Goal: Task Accomplishment & Management: Manage account settings

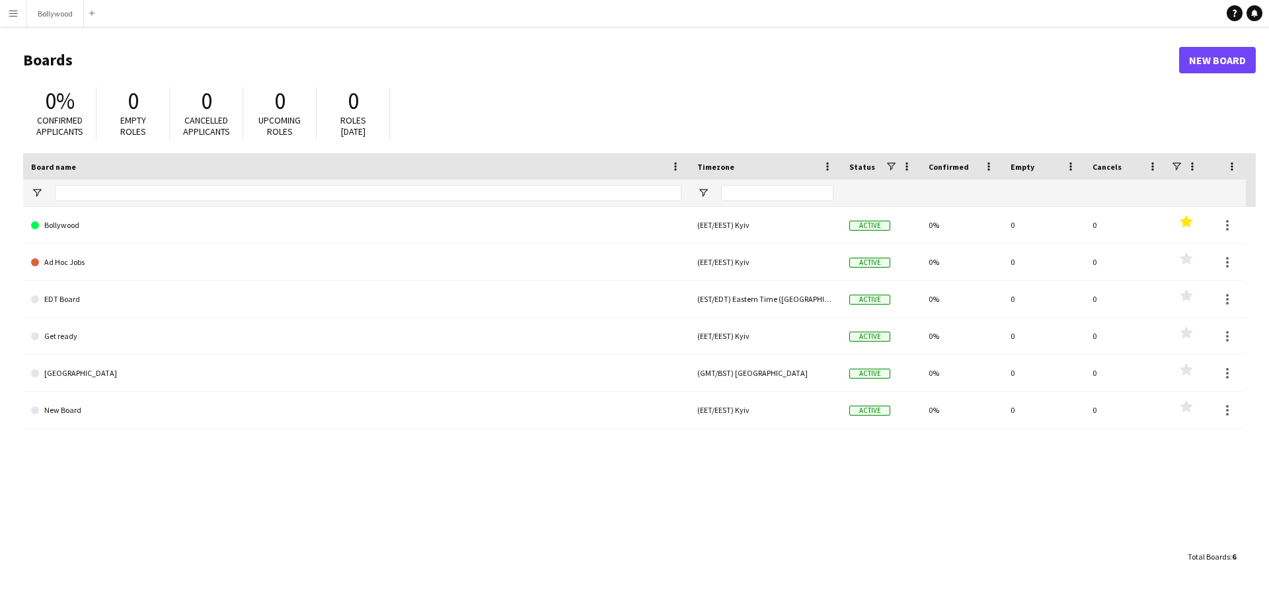
click at [22, 13] on button "Menu" at bounding box center [13, 13] width 26 height 26
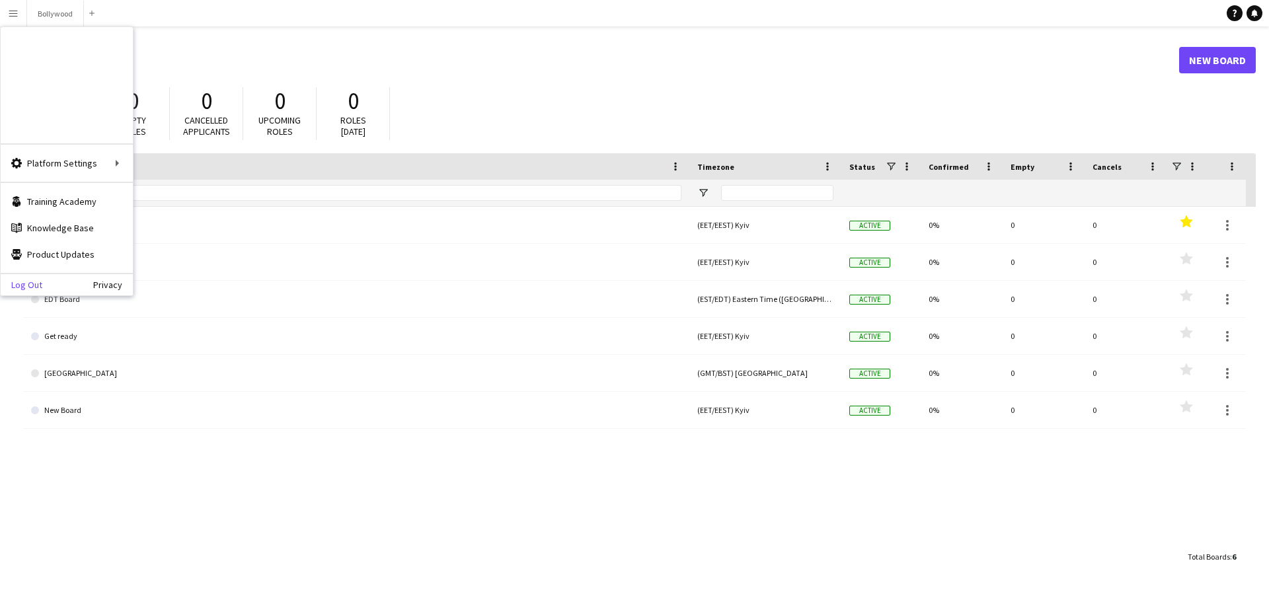
click at [25, 283] on link "Log Out" at bounding box center [22, 284] width 42 height 11
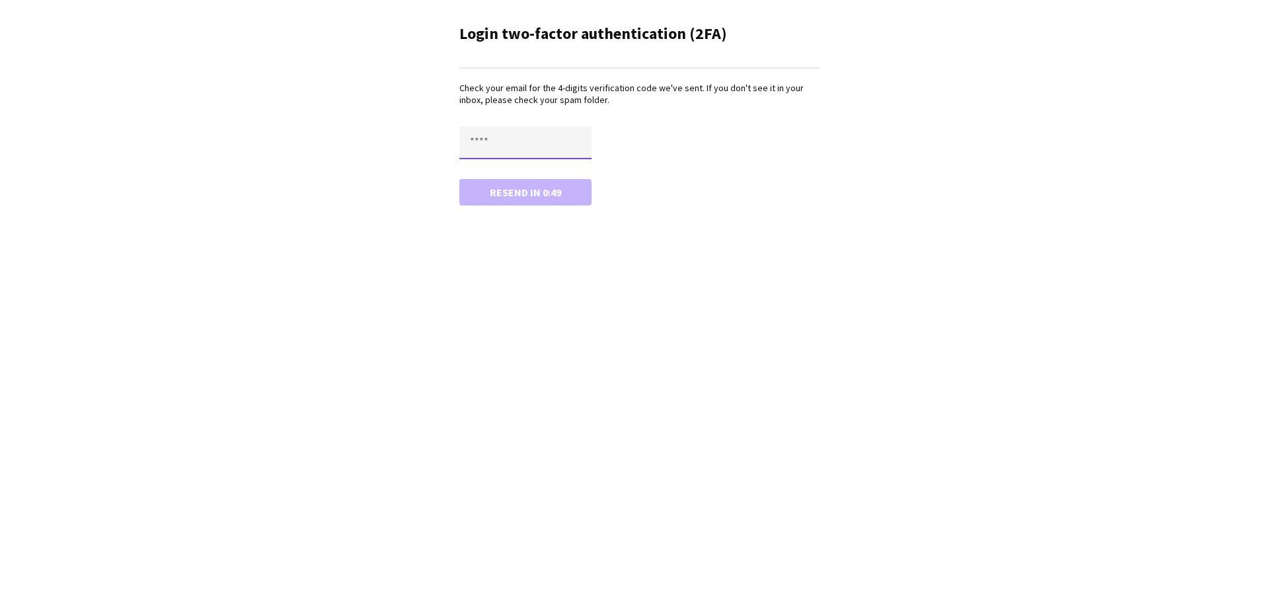
click at [499, 151] on input "text" at bounding box center [525, 142] width 132 height 33
type input "****"
click at [459, 179] on button "Confirm" at bounding box center [525, 192] width 132 height 26
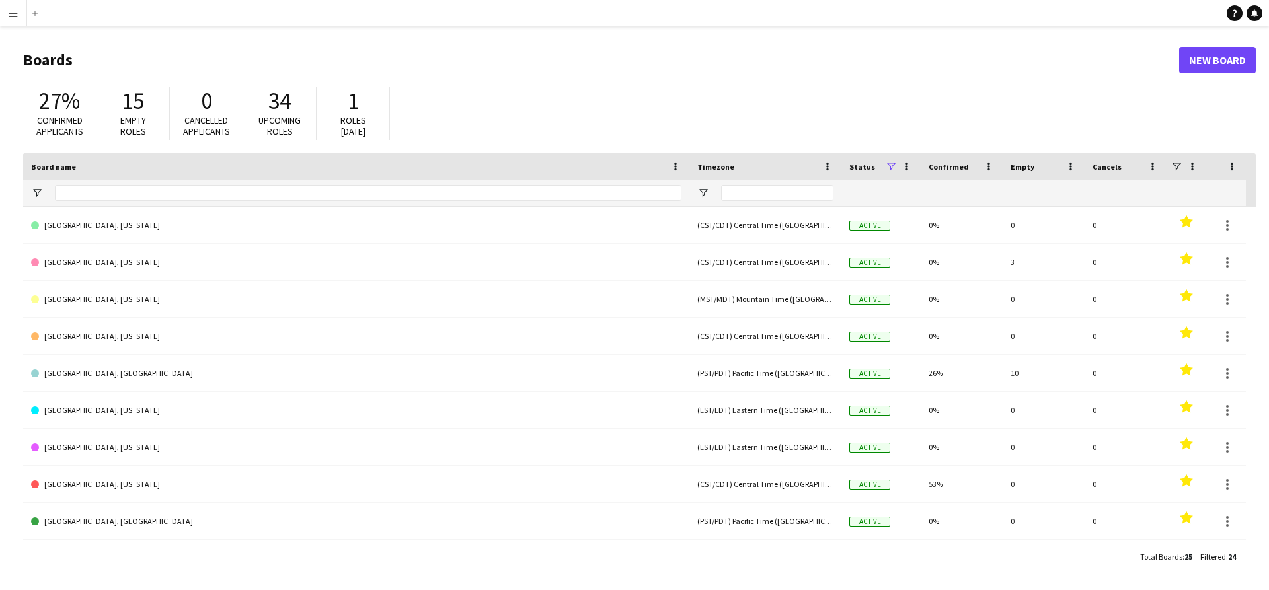
click at [19, 20] on button "Menu" at bounding box center [13, 13] width 26 height 26
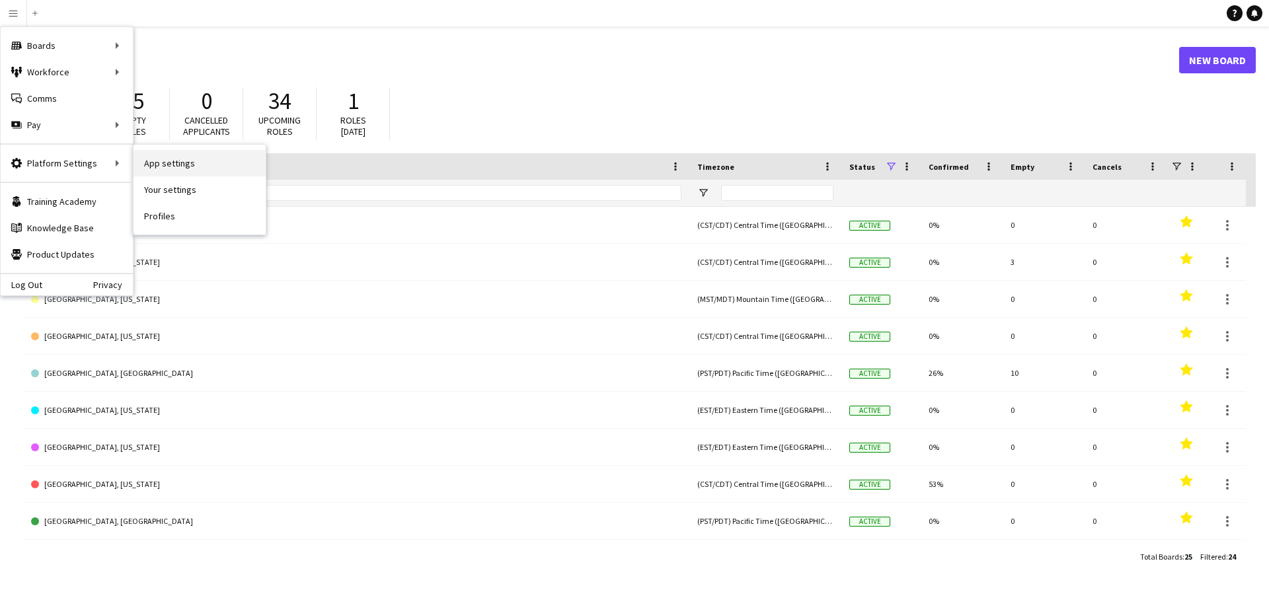
click at [184, 168] on link "App settings" at bounding box center [199, 163] width 132 height 26
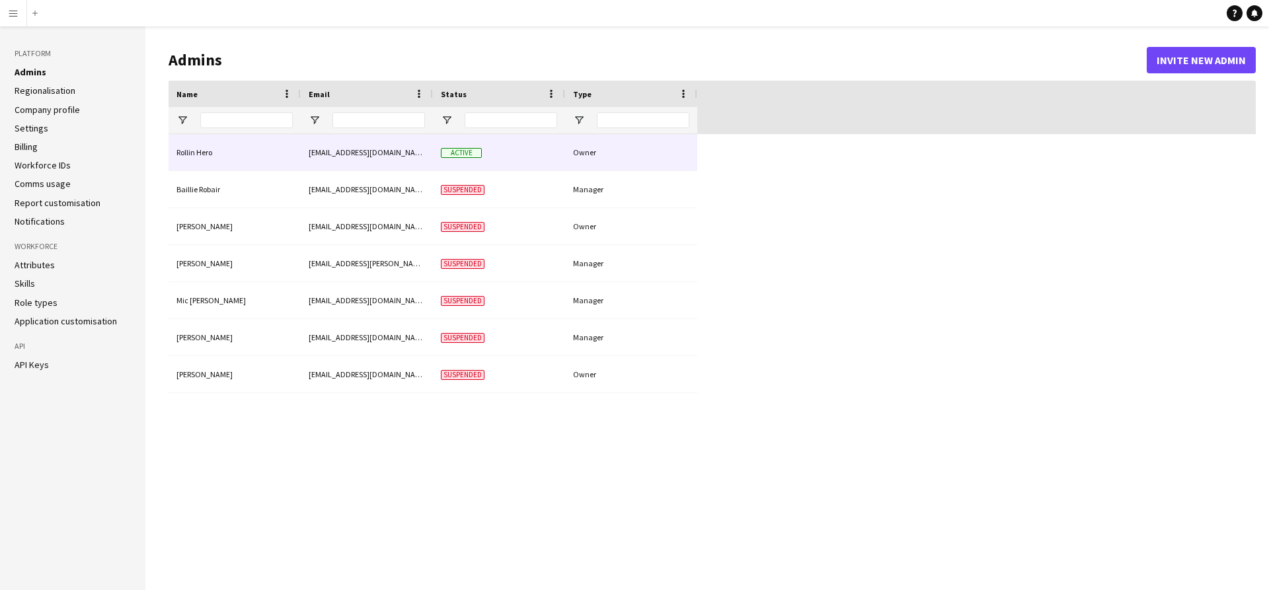
type input "**********"
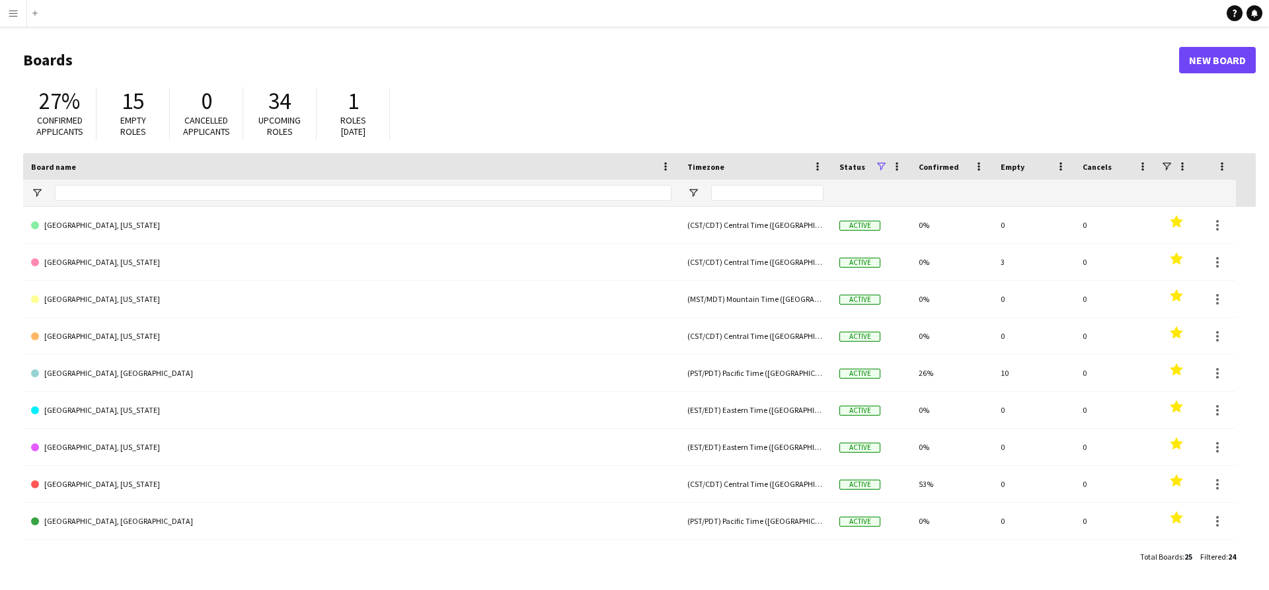
click at [19, 19] on button "Menu" at bounding box center [13, 13] width 26 height 26
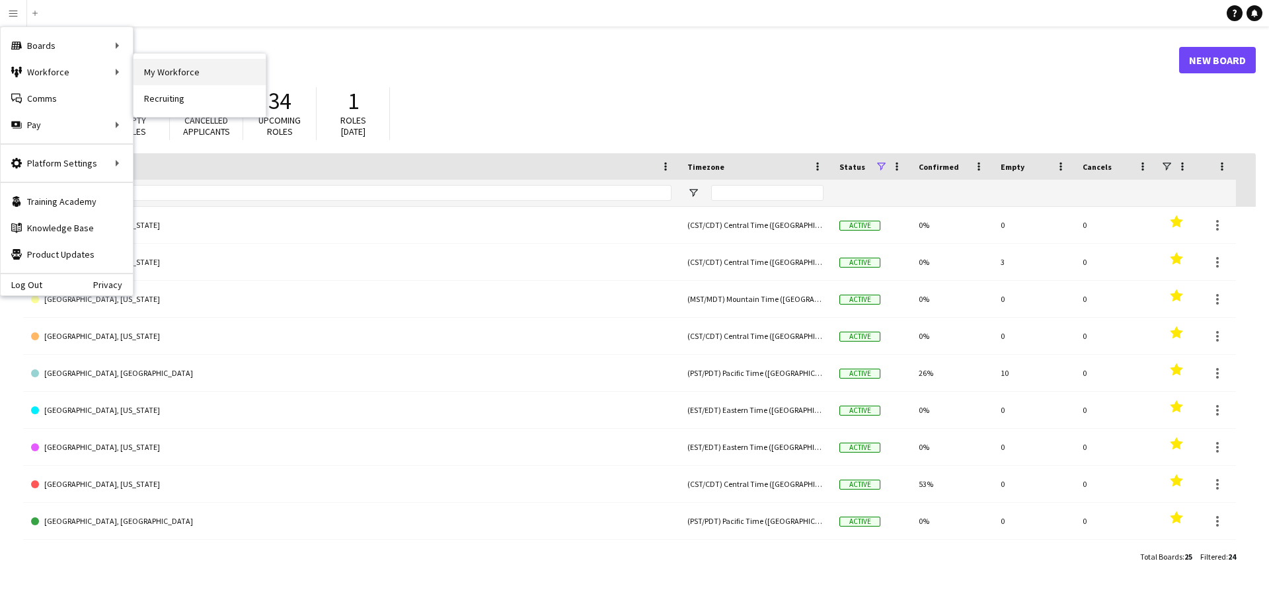
click at [151, 74] on link "My Workforce" at bounding box center [199, 72] width 132 height 26
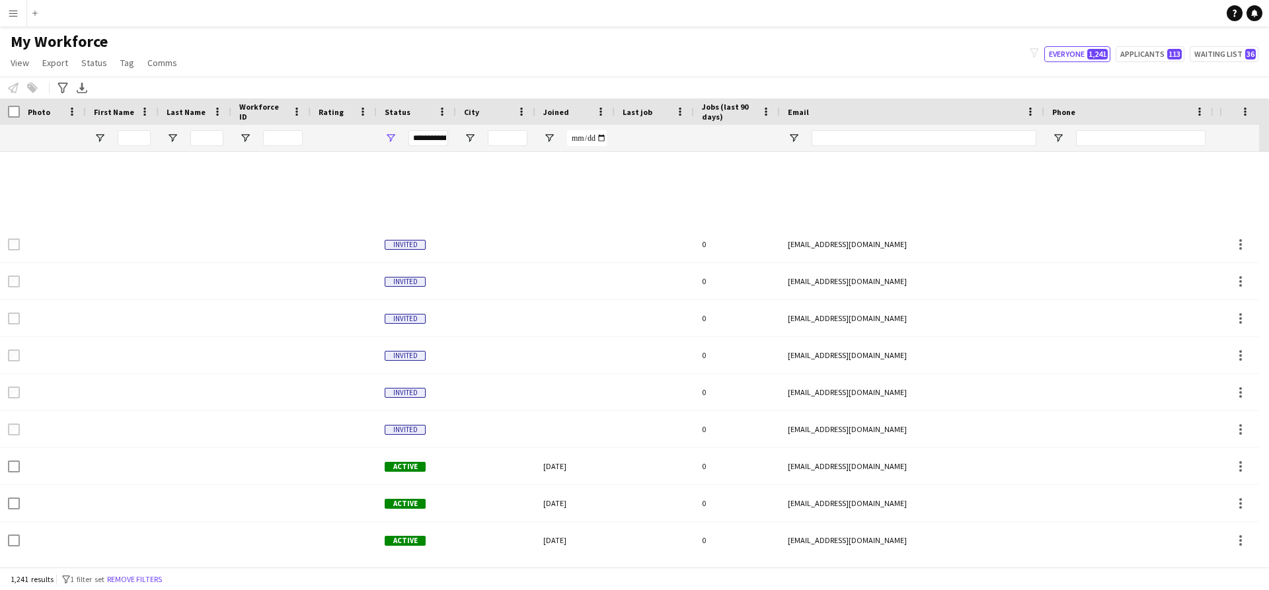
scroll to position [457, 0]
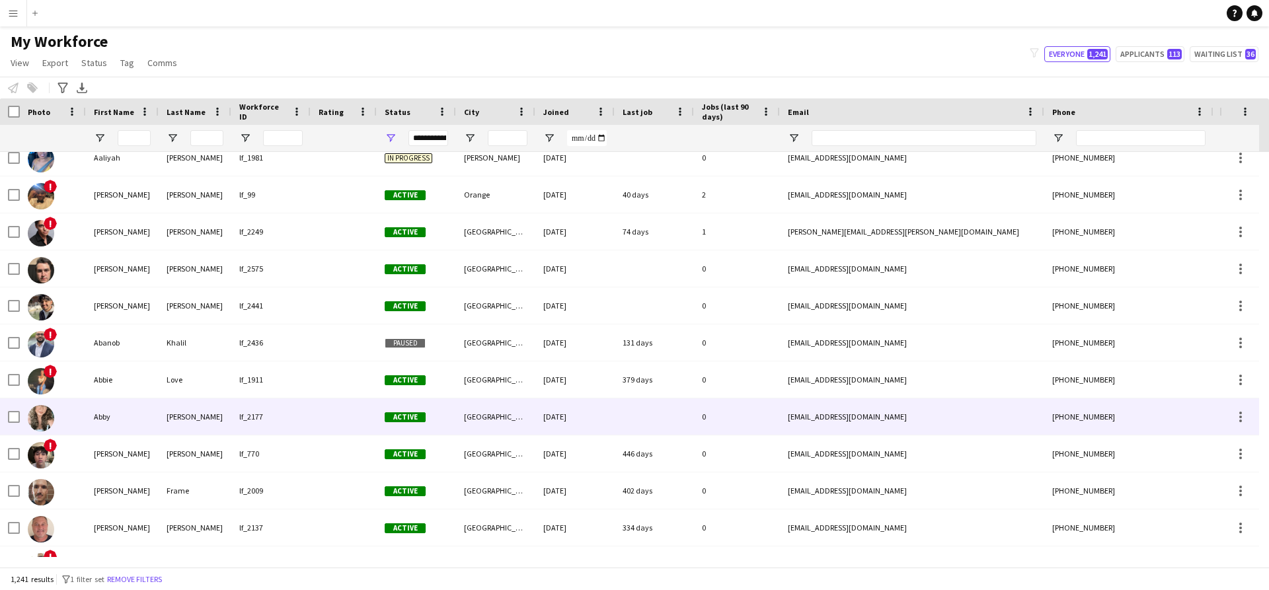
click at [468, 426] on div "Arlington" at bounding box center [495, 416] width 79 height 36
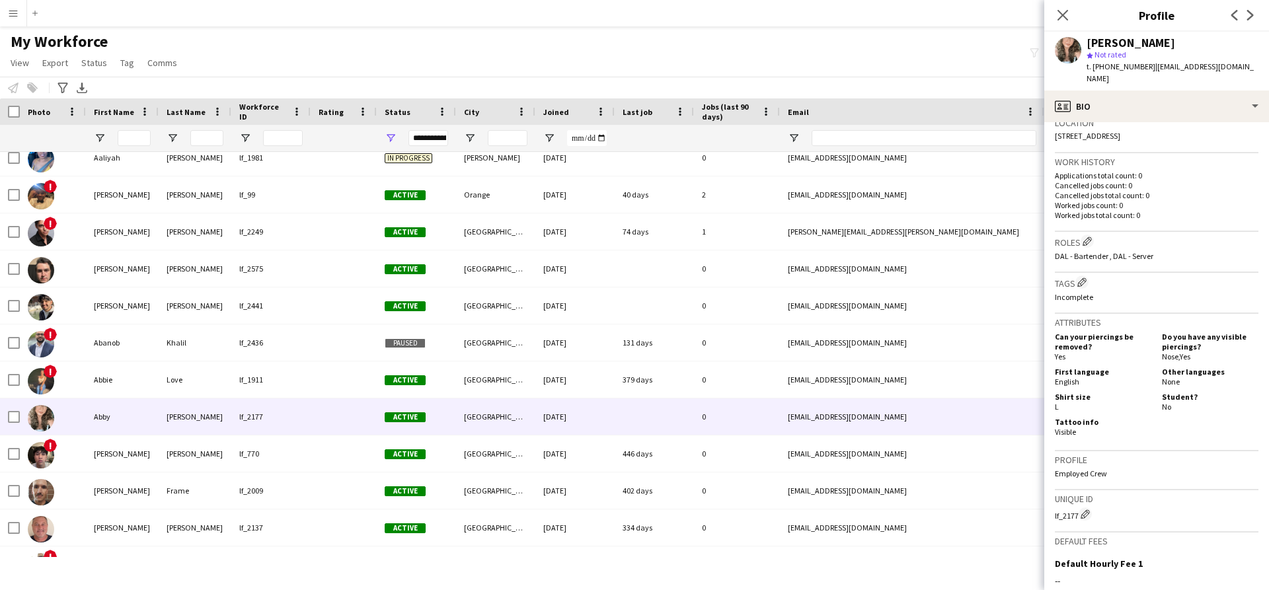
scroll to position [311, 0]
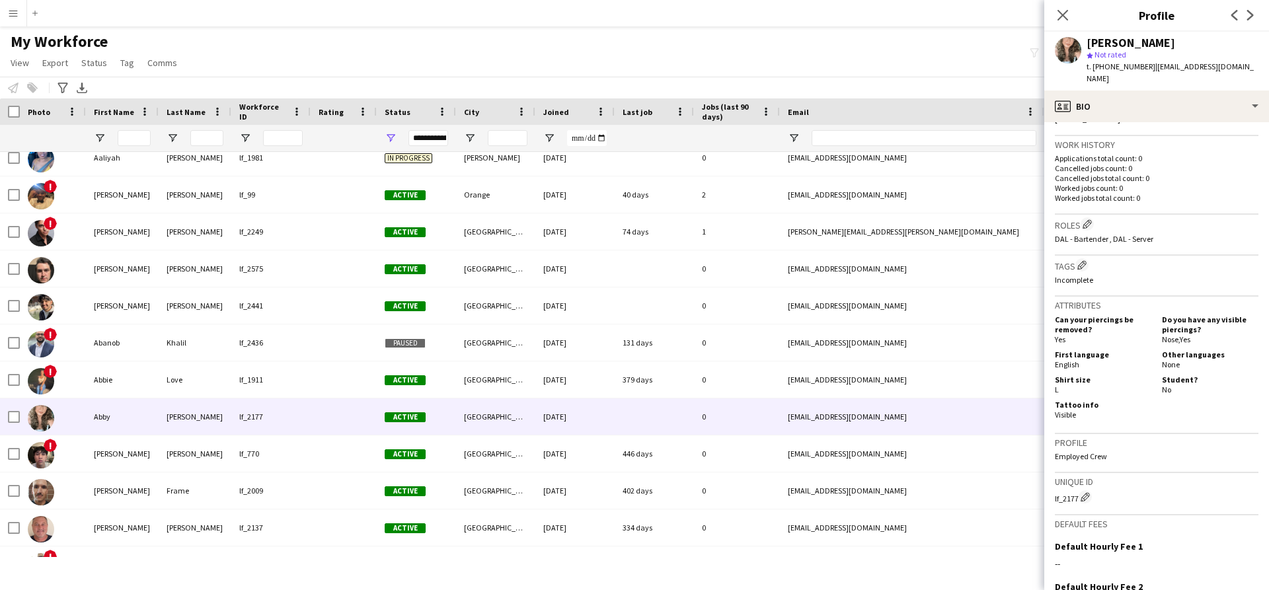
click at [1074, 490] on div "lf_2177 Edit crew unique ID" at bounding box center [1157, 496] width 204 height 13
click at [1076, 490] on div "lf_2177 Edit crew unique ID" at bounding box center [1157, 496] width 204 height 13
drag, startPoint x: 1078, startPoint y: 488, endPoint x: 1047, endPoint y: 487, distance: 30.4
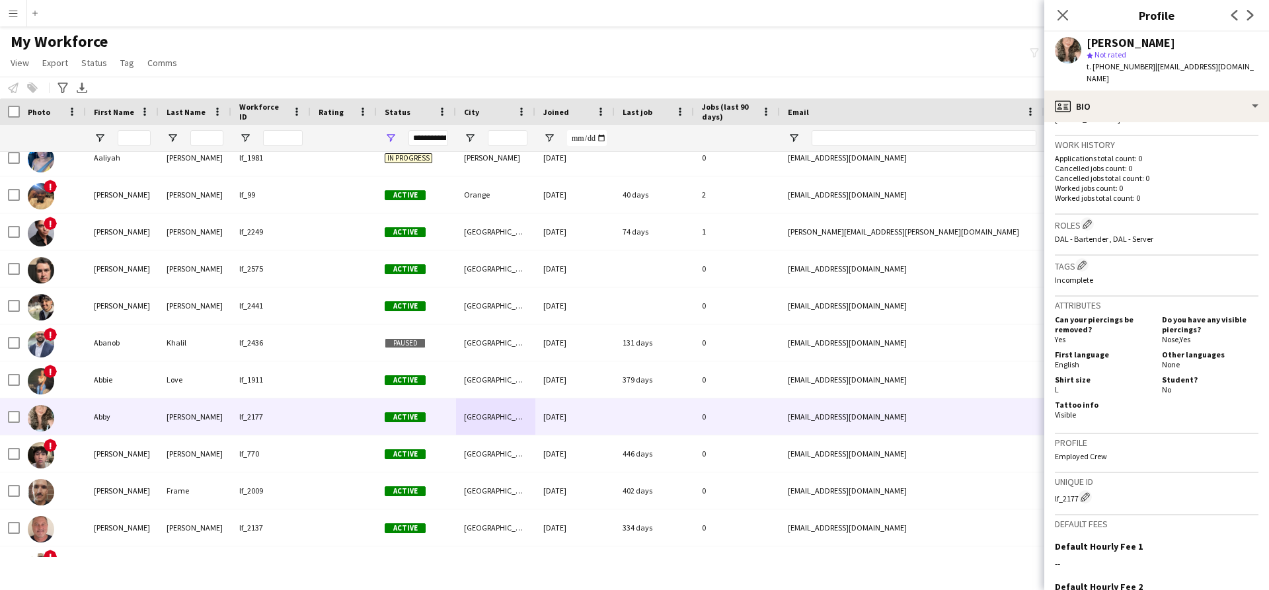
click at [1047, 487] on app-crew-profile-bio "Open photos pop-in Gender Female Birthday 09-03-1996 (28 years) Location 5011 S…" at bounding box center [1156, 356] width 225 height 468
click at [1056, 490] on div "lf_2177 Edit crew unique ID" at bounding box center [1157, 496] width 204 height 13
drag, startPoint x: 1055, startPoint y: 486, endPoint x: 1072, endPoint y: 486, distance: 16.5
click at [1072, 490] on div "lf_2177 Edit crew unique ID" at bounding box center [1157, 496] width 204 height 13
drag, startPoint x: 1078, startPoint y: 486, endPoint x: 1053, endPoint y: 488, distance: 25.2
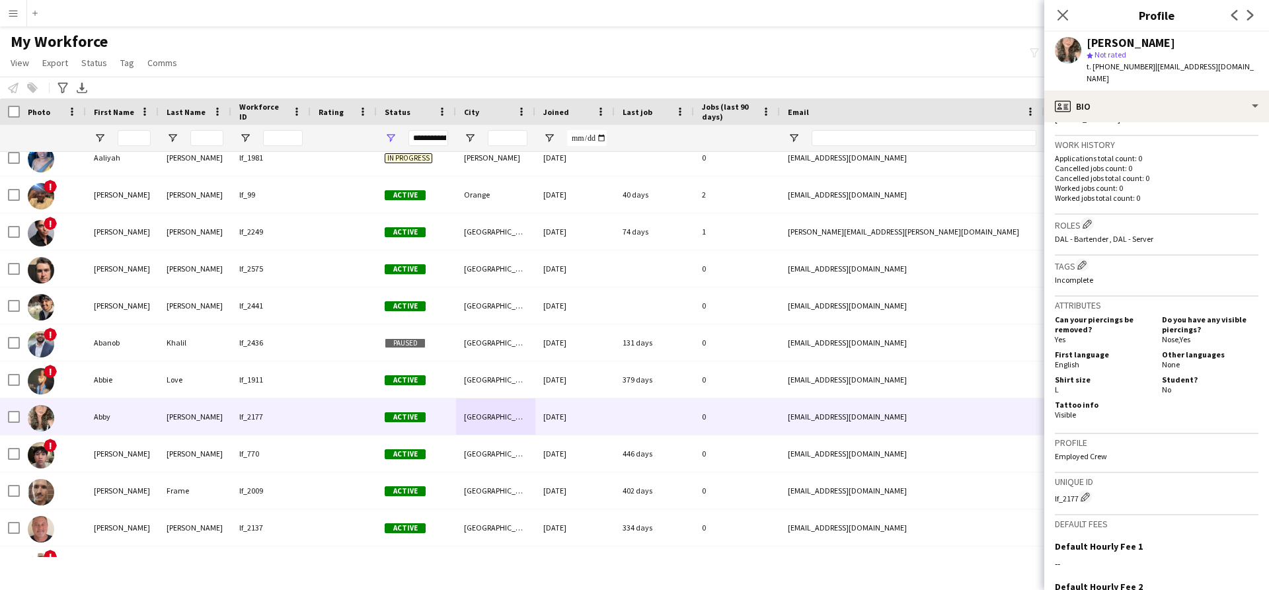
click at [1053, 488] on app-crew-profile-bio "Open photos pop-in Gender Female Birthday 09-03-1996 (28 years) Location 5011 S…" at bounding box center [1156, 356] width 225 height 468
click at [192, 16] on app-navbar "Menu Boards Boards Boards All jobs Status Workforce Workforce My Workforce Recr…" at bounding box center [634, 13] width 1269 height 26
click at [24, 12] on button "Menu" at bounding box center [13, 13] width 26 height 26
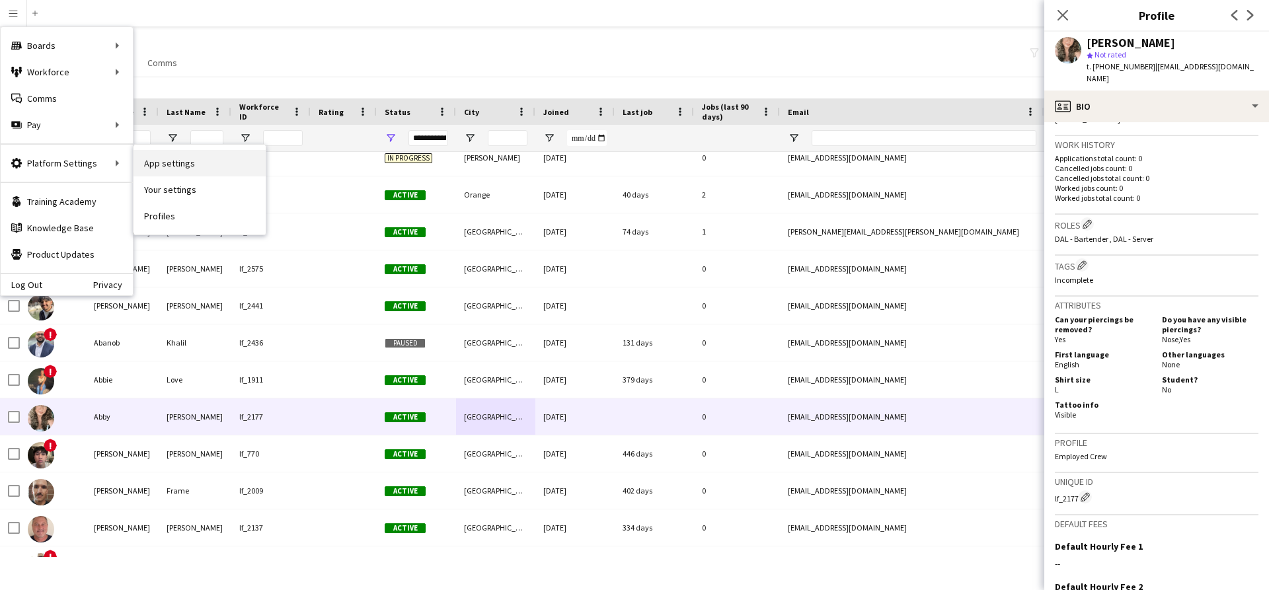
click at [159, 165] on link "App settings" at bounding box center [199, 163] width 132 height 26
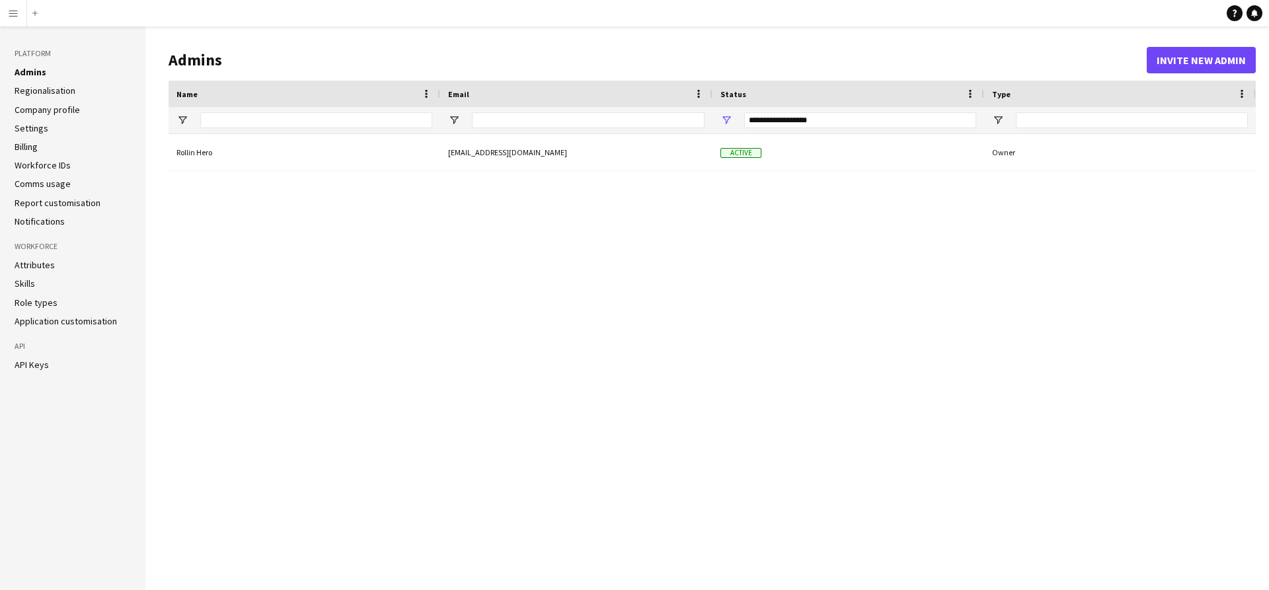
click at [52, 167] on link "Workforce IDs" at bounding box center [43, 165] width 56 height 12
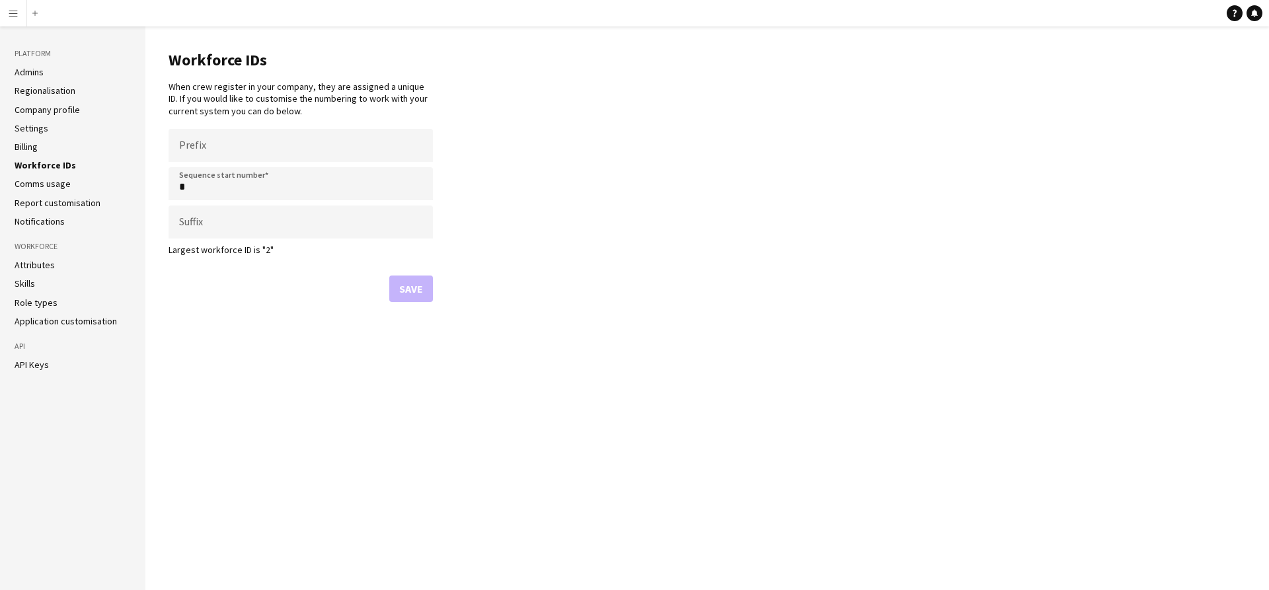
drag, startPoint x: 274, startPoint y: 250, endPoint x: 168, endPoint y: 244, distance: 105.9
click at [168, 244] on p "Largest workforce ID is "2"" at bounding box center [300, 250] width 264 height 12
drag, startPoint x: 168, startPoint y: 244, endPoint x: 267, endPoint y: 260, distance: 99.6
click at [267, 260] on form "Prefix Sequence start number * Suffix Largest workforce ID is "2" Save" at bounding box center [300, 215] width 264 height 173
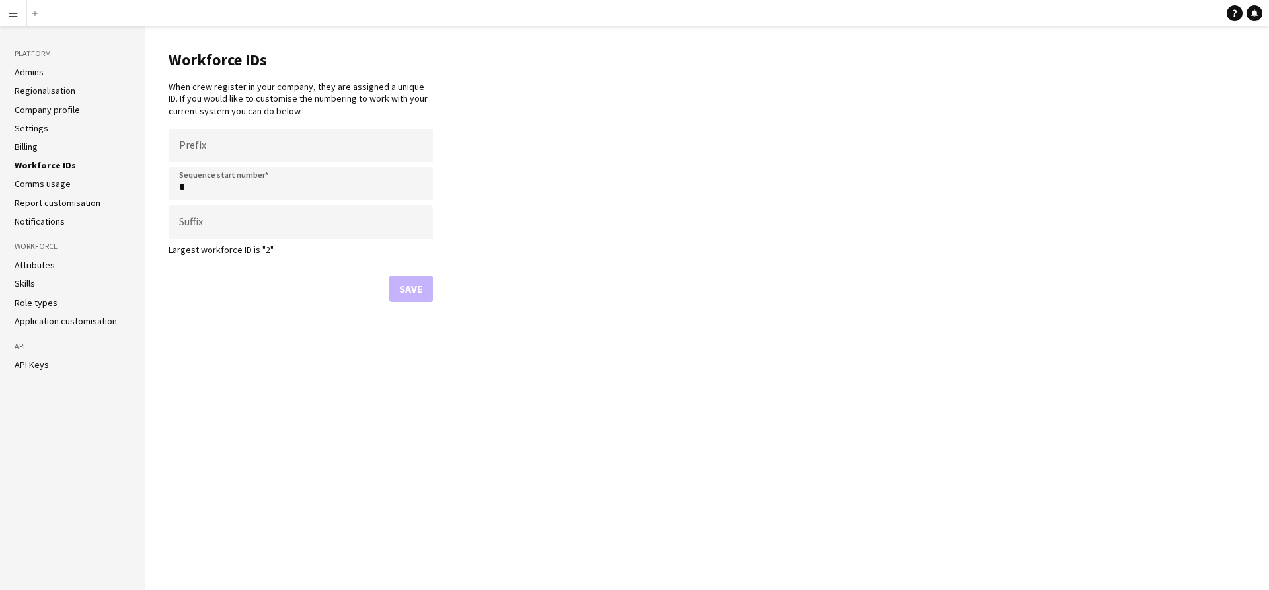
click at [267, 260] on form "Prefix Sequence start number * Suffix Largest workforce ID is "2" Save" at bounding box center [300, 215] width 264 height 173
drag, startPoint x: 269, startPoint y: 252, endPoint x: 169, endPoint y: 246, distance: 99.9
click at [169, 246] on p "Largest workforce ID is "2"" at bounding box center [300, 250] width 264 height 12
drag, startPoint x: 169, startPoint y: 246, endPoint x: 268, endPoint y: 247, distance: 98.5
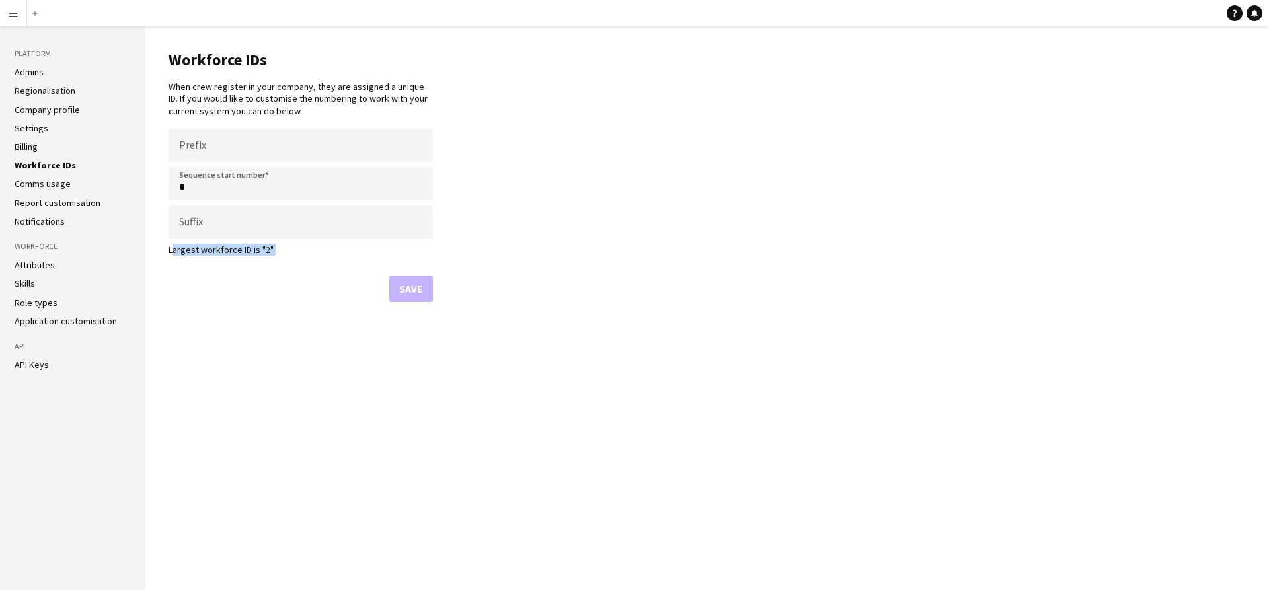
click at [268, 247] on p "Largest workforce ID is "2"" at bounding box center [300, 250] width 264 height 12
drag, startPoint x: 268, startPoint y: 248, endPoint x: 180, endPoint y: 249, distance: 88.5
click at [180, 249] on p "Largest workforce ID is "2"" at bounding box center [300, 250] width 264 height 12
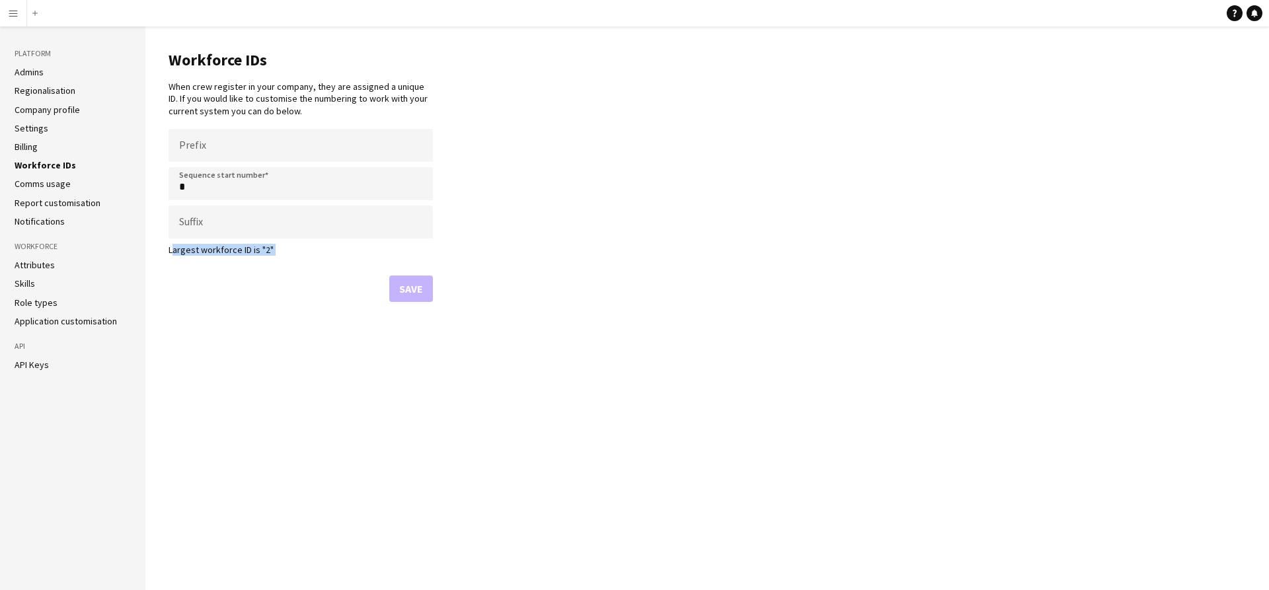
drag, startPoint x: 180, startPoint y: 249, endPoint x: 297, endPoint y: 258, distance: 117.3
click at [297, 258] on form "Prefix Sequence start number * Suffix Largest workforce ID is "2" Save" at bounding box center [300, 215] width 264 height 173
click at [547, 235] on main "Workforce IDs When crew register in your company, they are assigned a unique ID…" at bounding box center [706, 308] width 1123 height 564
click at [298, 365] on main "Workforce IDs When crew register in your company, they are assigned a unique ID…" at bounding box center [706, 308] width 1123 height 564
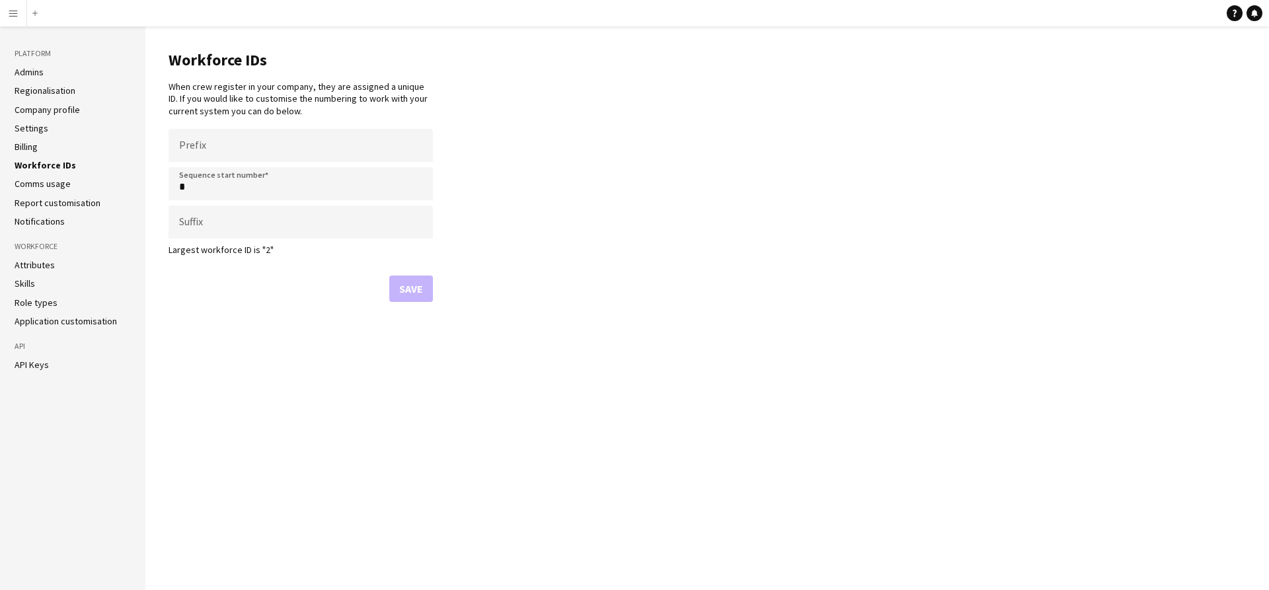
click at [558, 278] on main "Workforce IDs When crew register in your company, they are assigned a unique ID…" at bounding box center [706, 308] width 1123 height 564
click at [826, 385] on main "Workforce IDs When crew register in your company, they are assigned a unique ID…" at bounding box center [706, 308] width 1123 height 564
click at [24, 10] on button "Menu" at bounding box center [13, 13] width 26 height 26
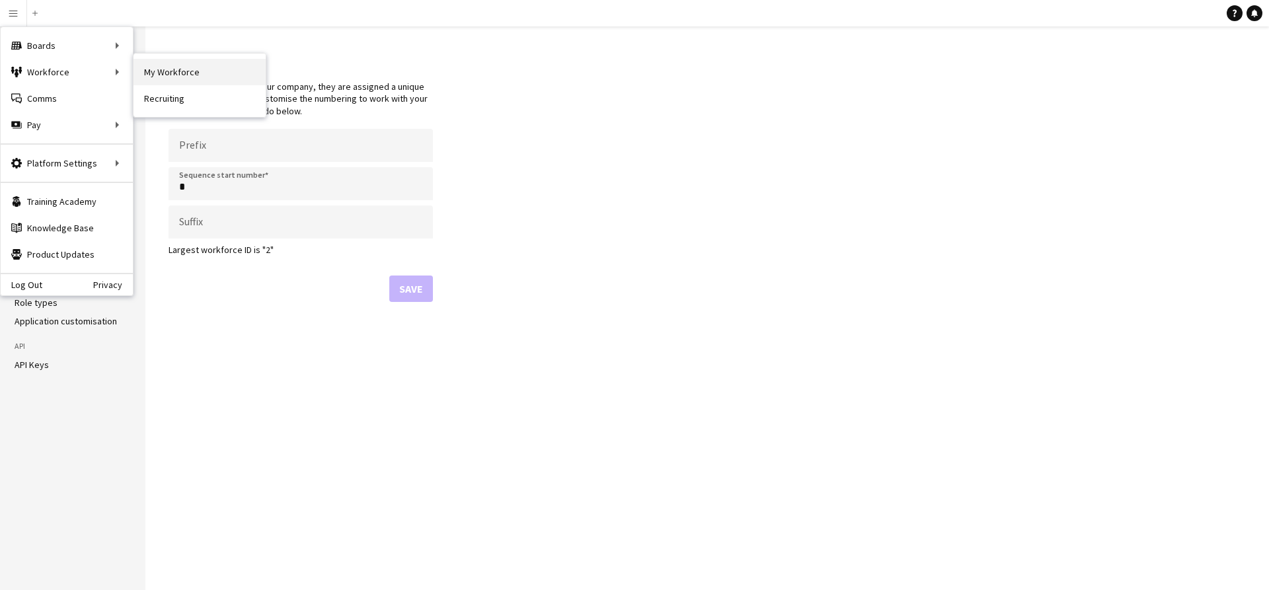
click at [170, 70] on link "My Workforce" at bounding box center [199, 72] width 132 height 26
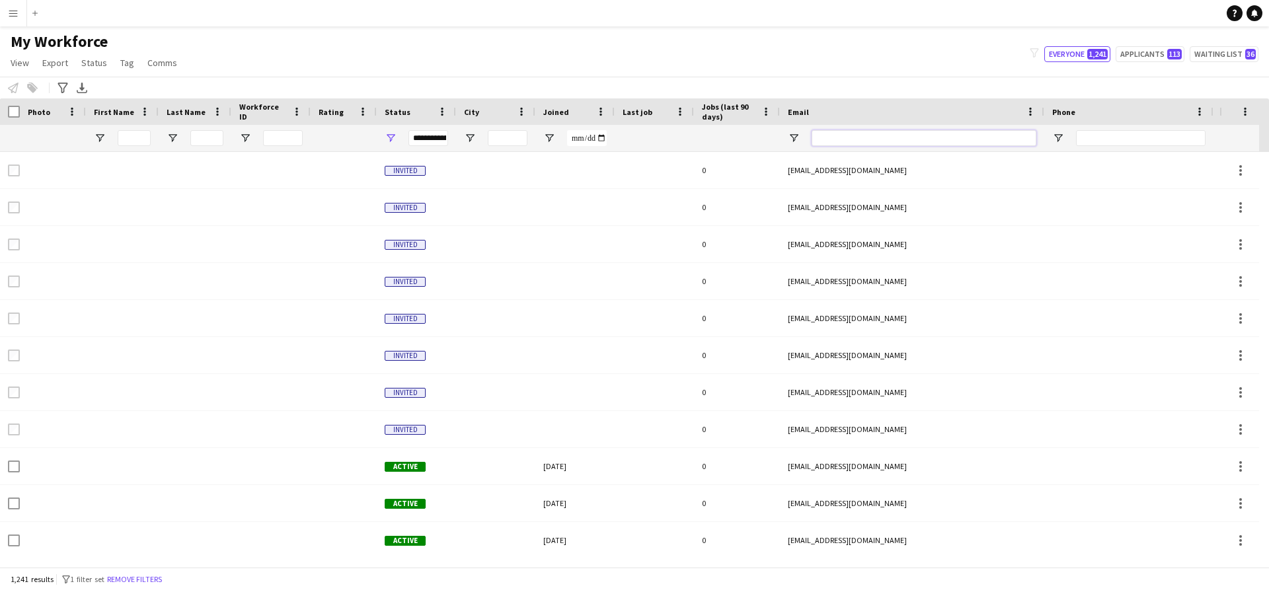
click at [877, 131] on input "Email Filter Input" at bounding box center [923, 138] width 225 height 16
click at [270, 139] on input "Workforce ID Filter Input" at bounding box center [283, 138] width 40 height 16
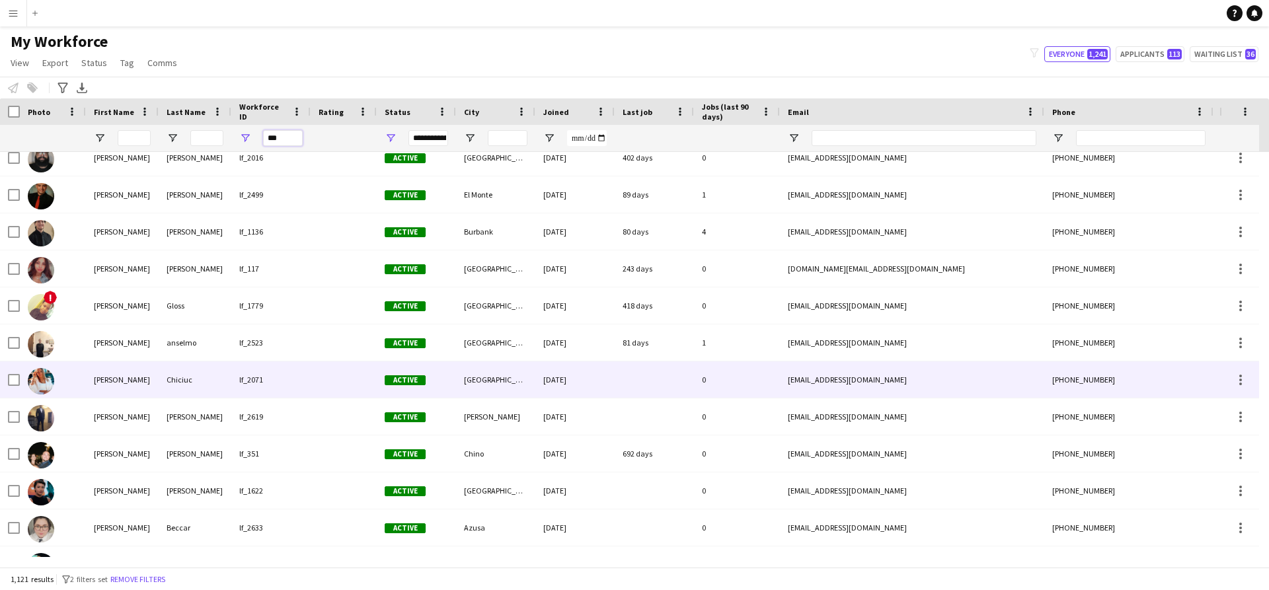
scroll to position [3639, 0]
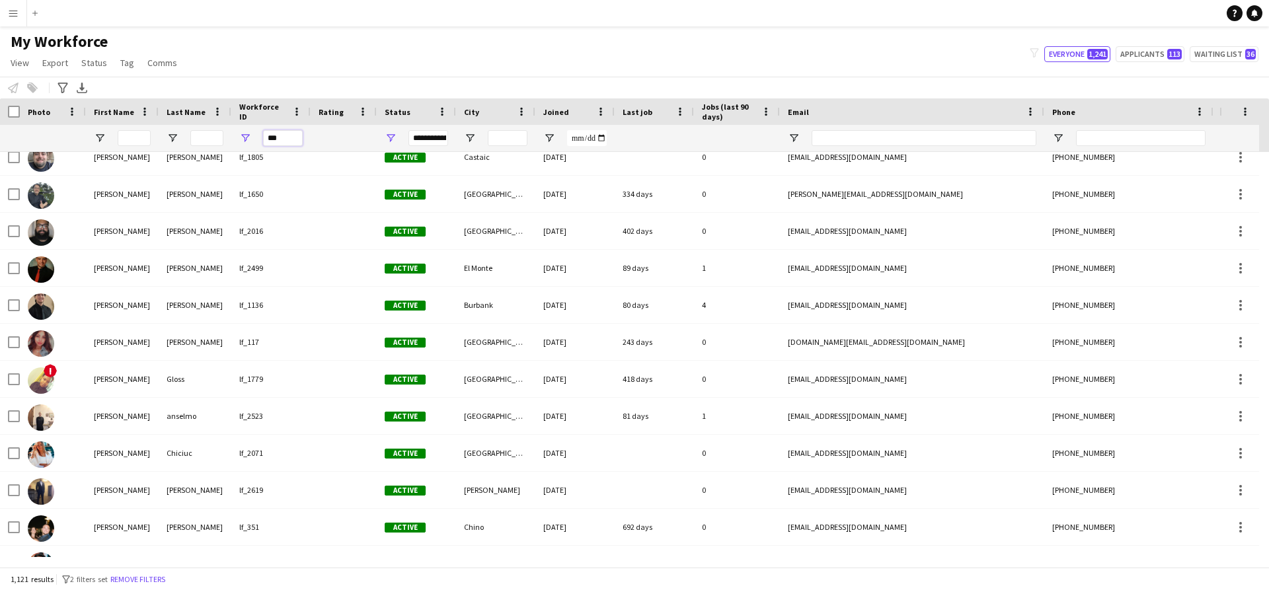
type input "***"
click at [15, 9] on app-icon "Menu" at bounding box center [13, 13] width 11 height 11
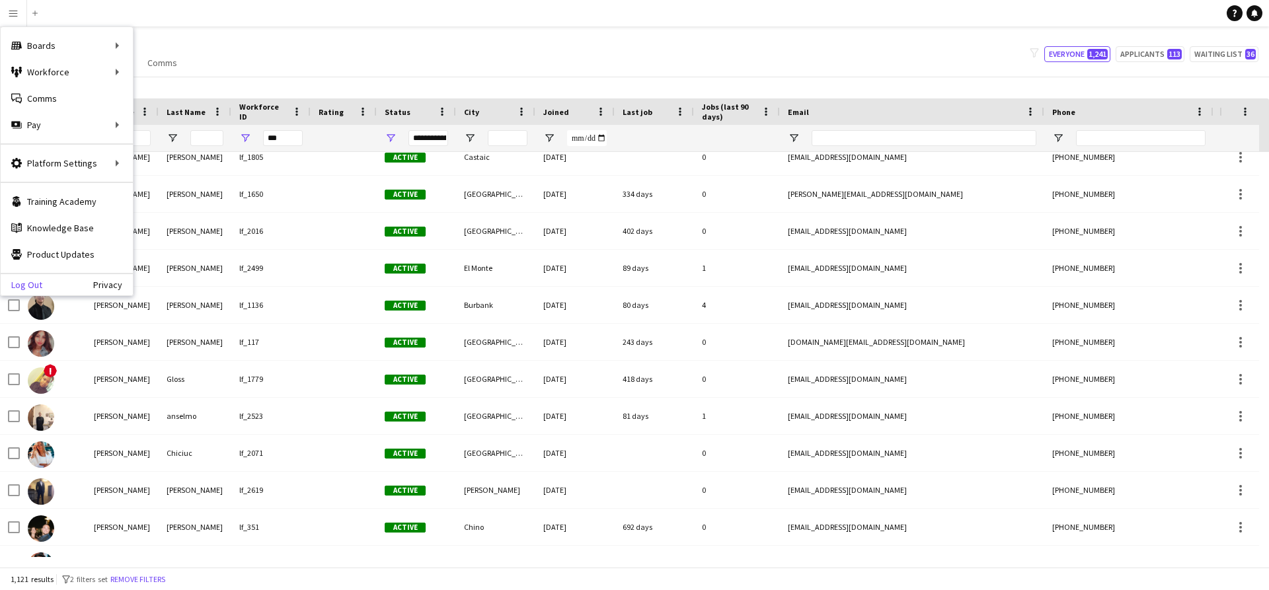
click at [18, 285] on link "Log Out" at bounding box center [22, 284] width 42 height 11
